Goal: Task Accomplishment & Management: Manage account settings

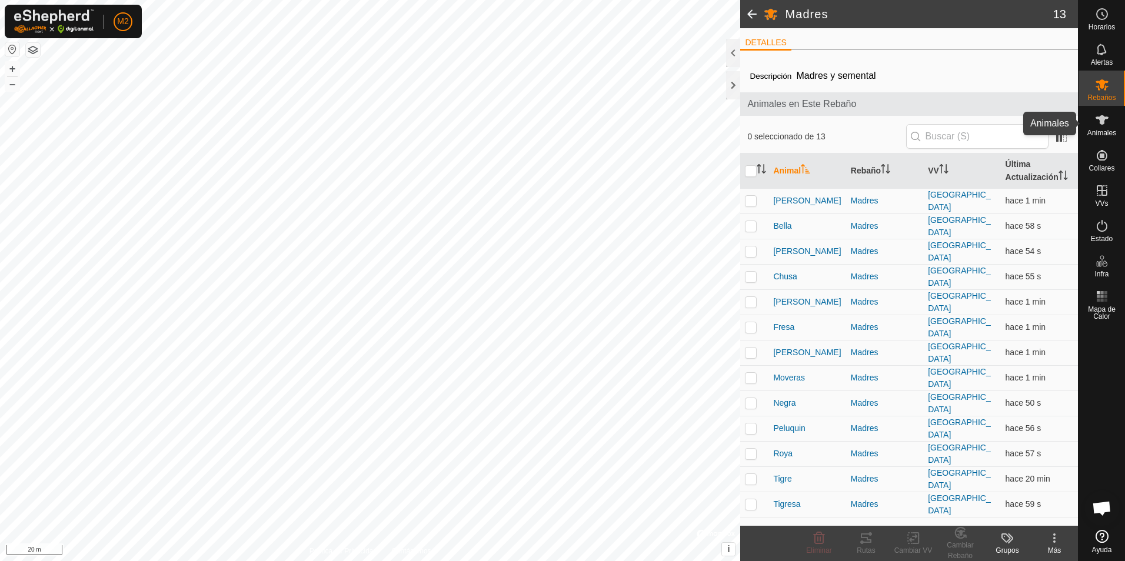
click at [1102, 126] on icon at bounding box center [1102, 120] width 14 height 14
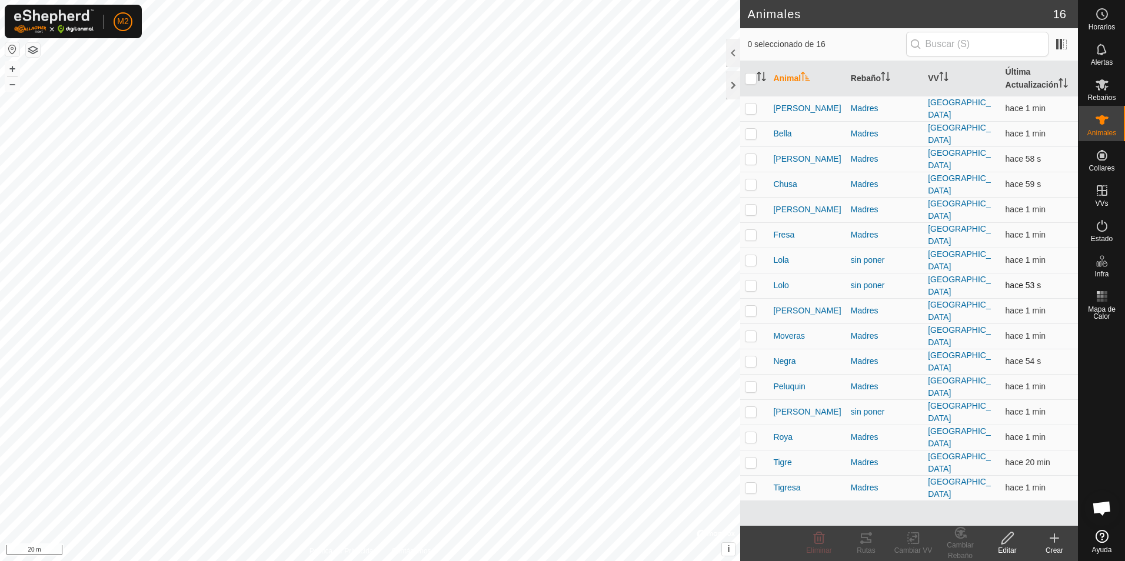
click at [753, 281] on p-checkbox at bounding box center [751, 285] width 12 height 9
click at [961, 543] on div "Cambiar Rebaño" at bounding box center [960, 550] width 47 height 21
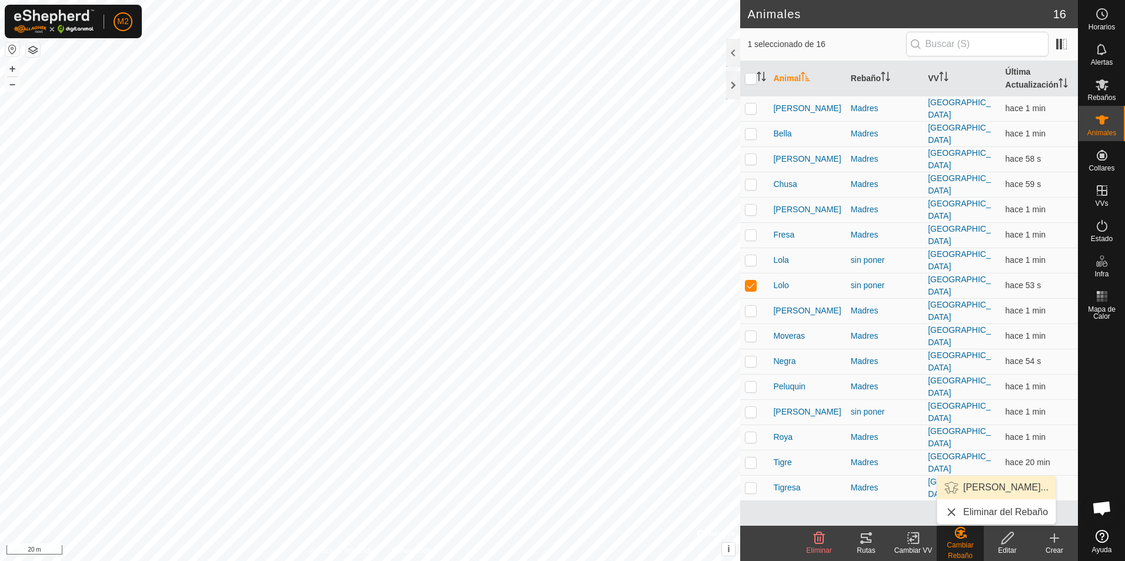
click at [982, 487] on link "Elegir Rebaño..." at bounding box center [996, 488] width 118 height 24
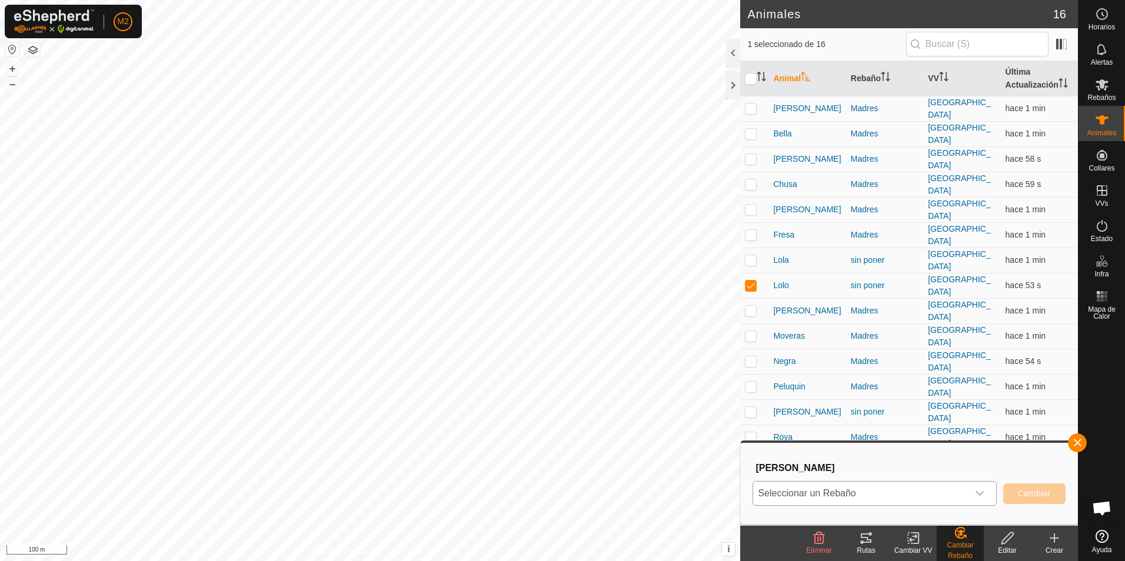
click at [984, 499] on div "dropdown trigger" at bounding box center [980, 494] width 24 height 24
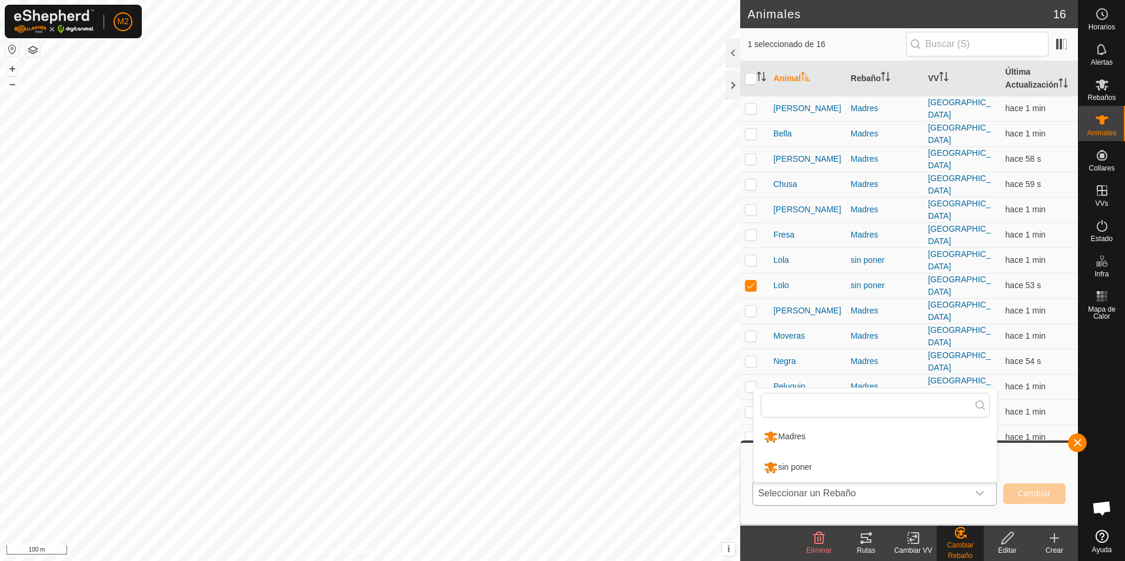
click at [793, 437] on li "Madres" at bounding box center [875, 436] width 243 height 29
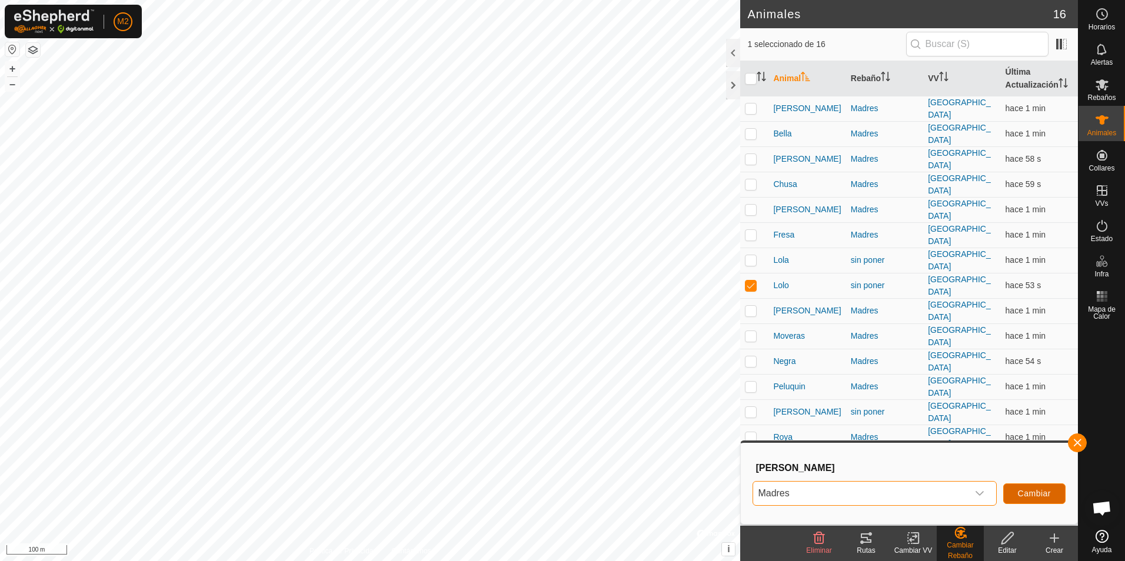
click at [1038, 494] on span "Cambiar" at bounding box center [1034, 493] width 33 height 9
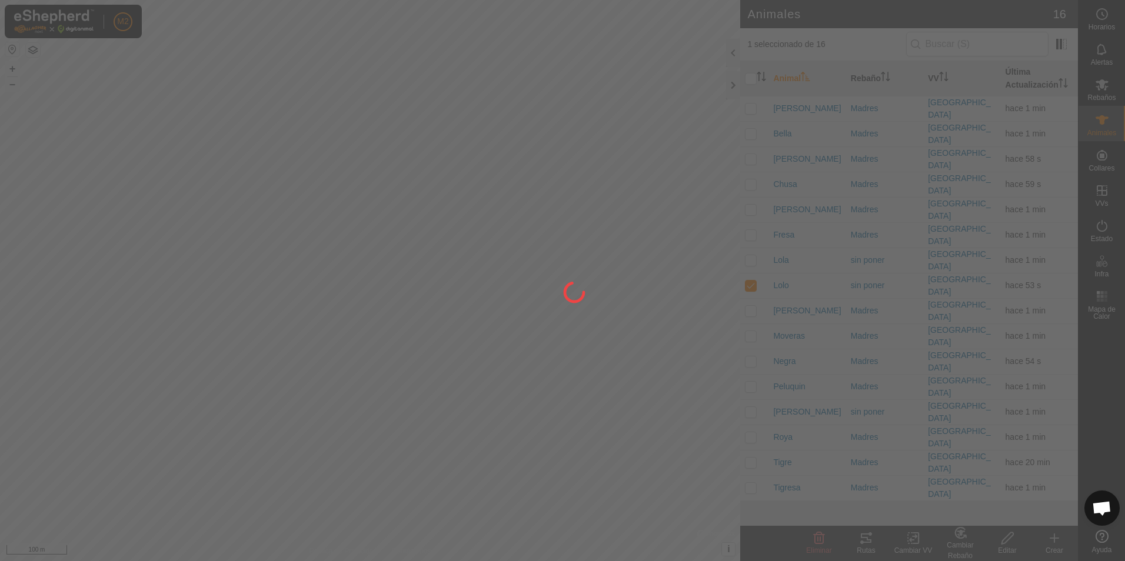
checkbox input "false"
